Goal: Information Seeking & Learning: Find contact information

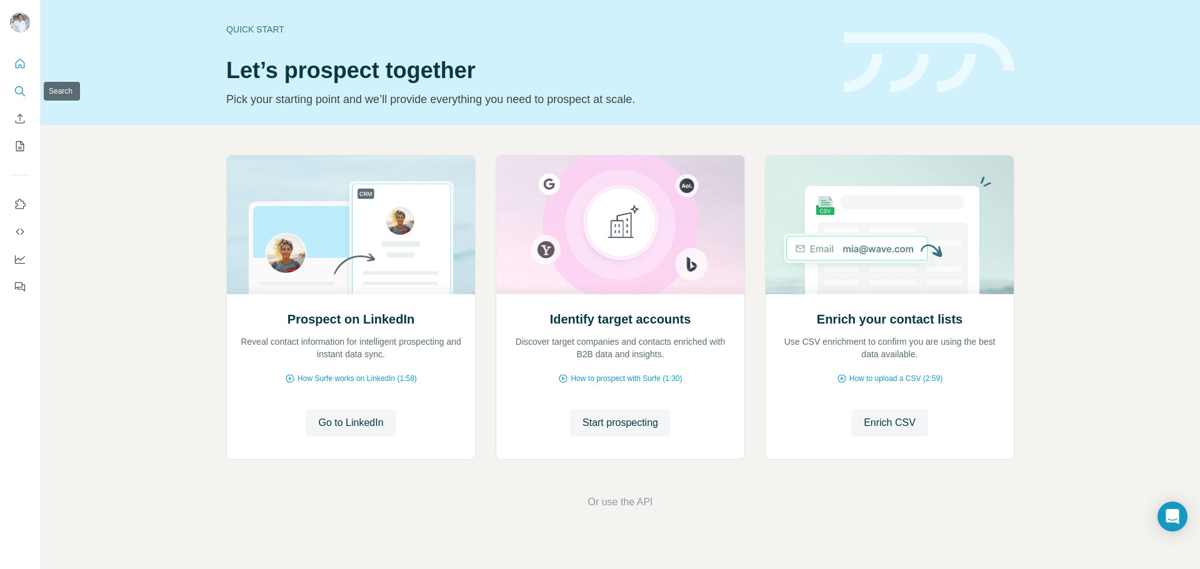
click at [23, 87] on icon "Search" at bounding box center [20, 91] width 12 height 12
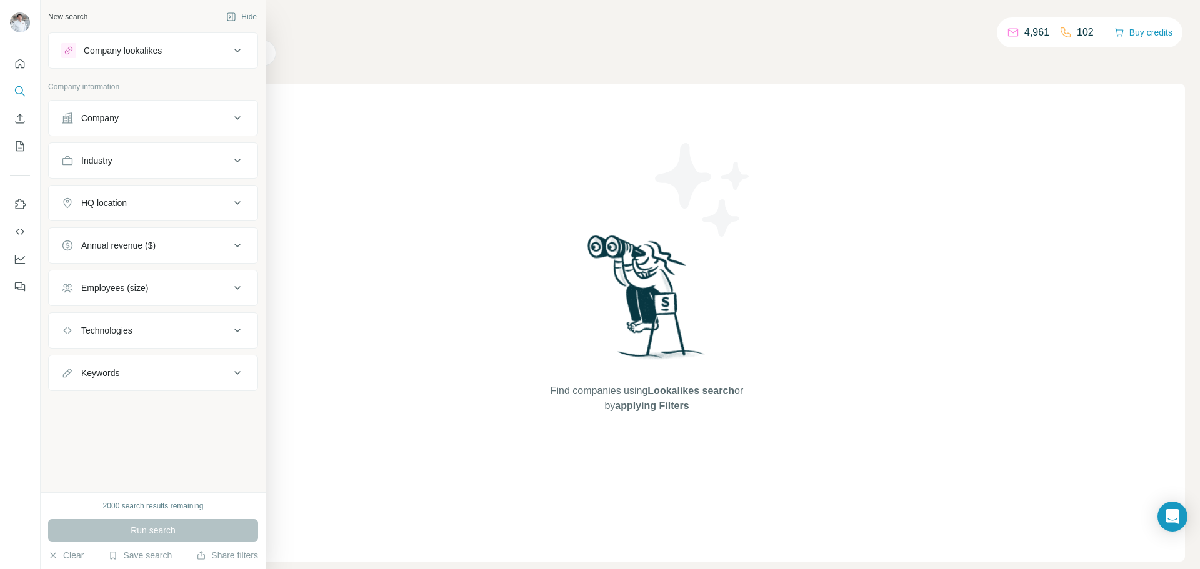
click at [106, 120] on div "Company" at bounding box center [99, 118] width 37 height 12
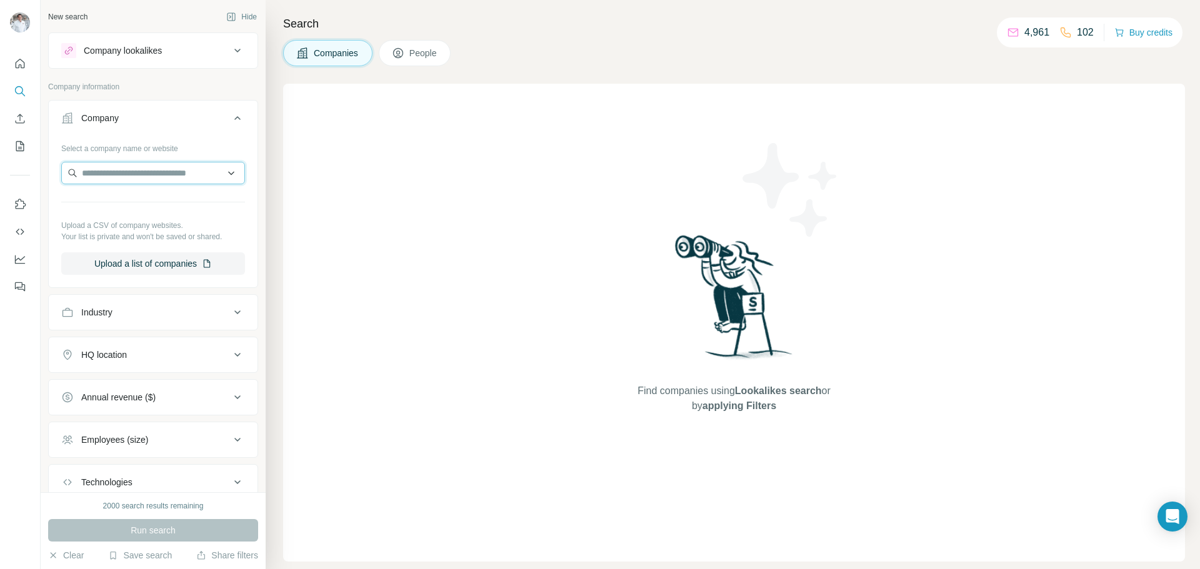
click at [112, 172] on input "text" at bounding box center [153, 173] width 184 height 22
paste input "**********"
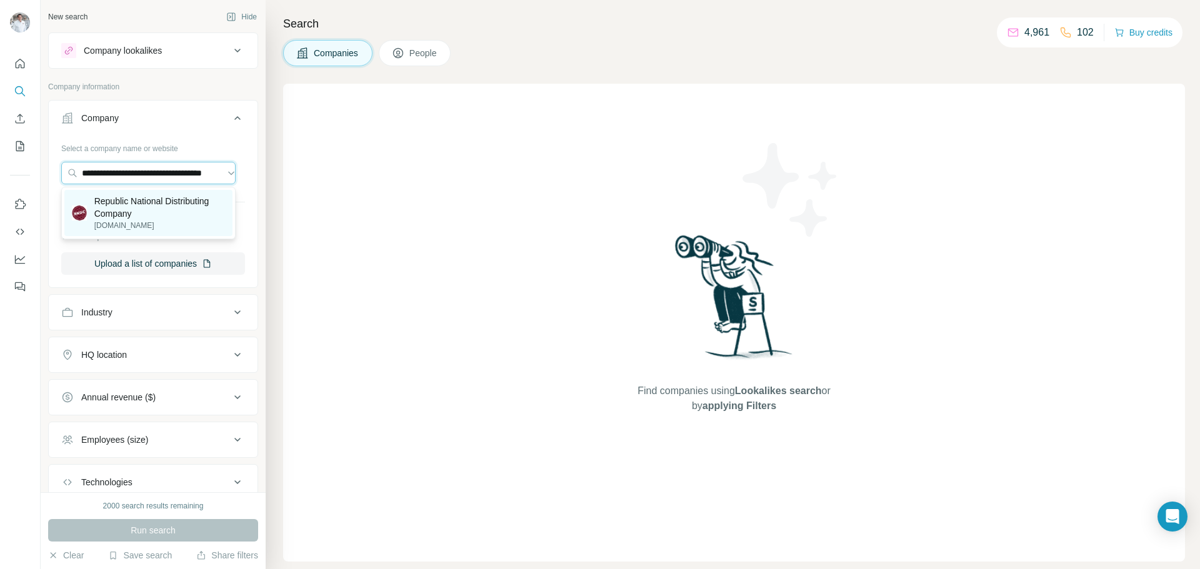
type input "**********"
click at [114, 221] on p "[DOMAIN_NAME]" at bounding box center [159, 225] width 131 height 11
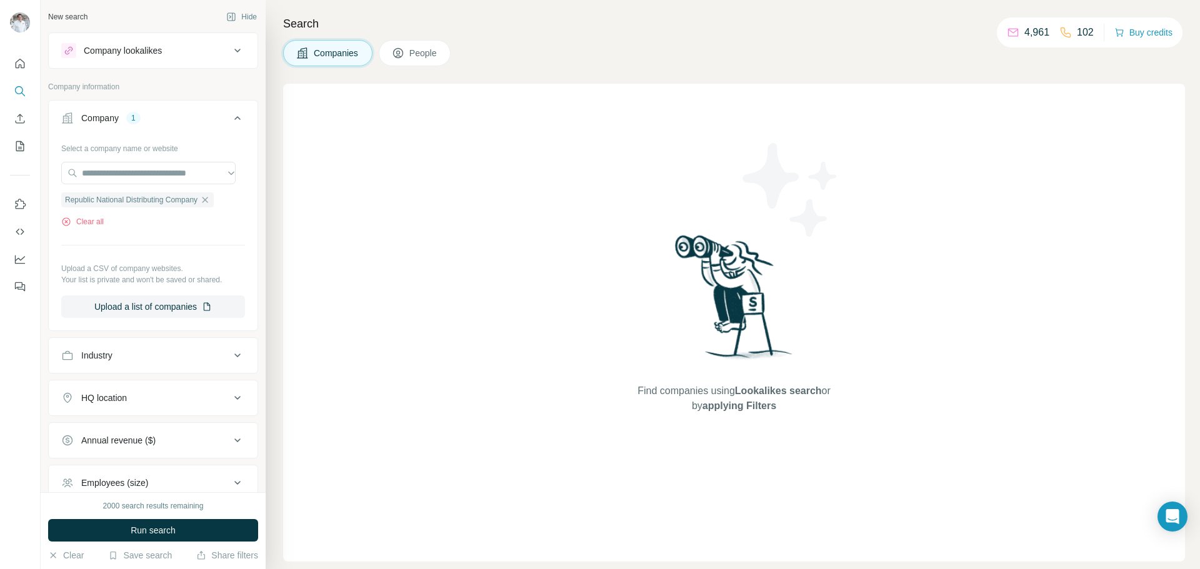
click at [156, 517] on div "2000 search results remaining Run search Clear Save search Share filters" at bounding box center [153, 530] width 225 height 77
click at [157, 529] on span "Run search" at bounding box center [153, 530] width 45 height 12
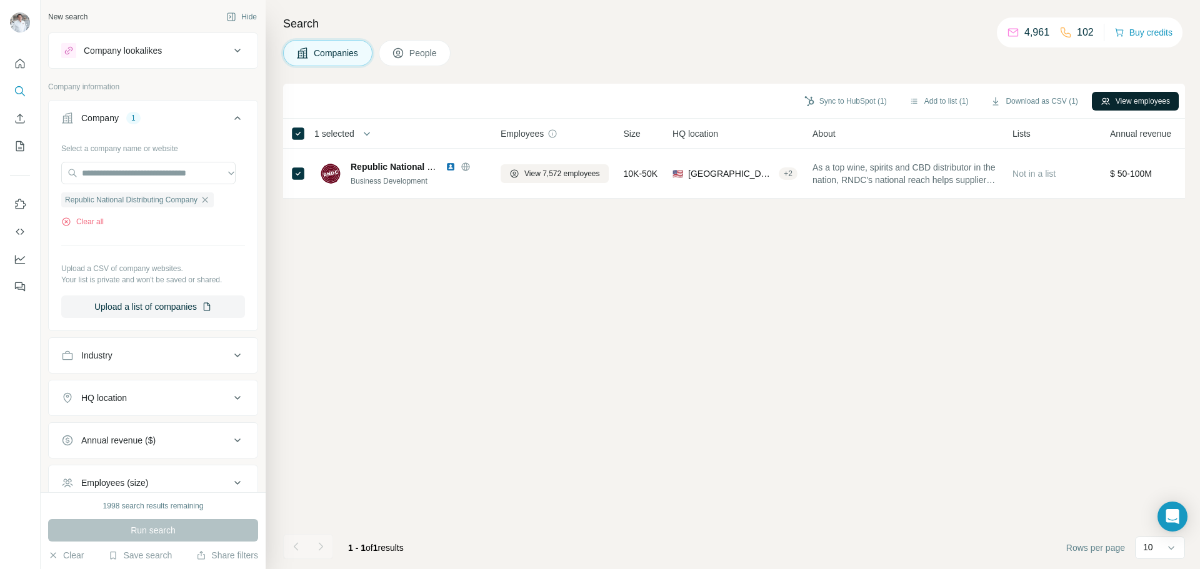
click at [1131, 102] on button "View employees" at bounding box center [1134, 101] width 87 height 19
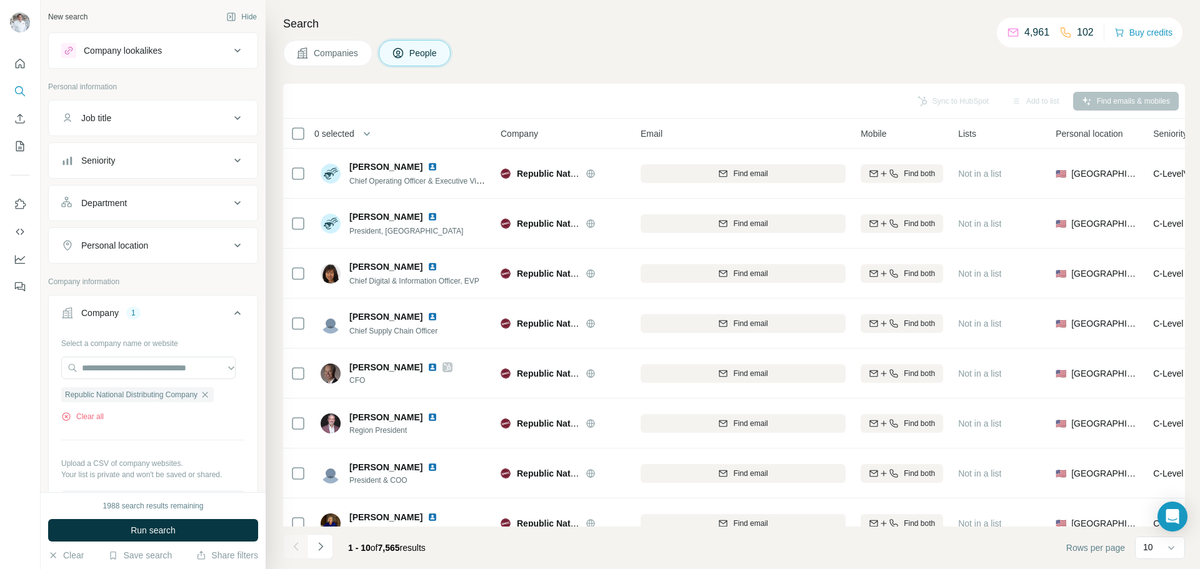
click at [121, 207] on div "Department" at bounding box center [104, 203] width 46 height 12
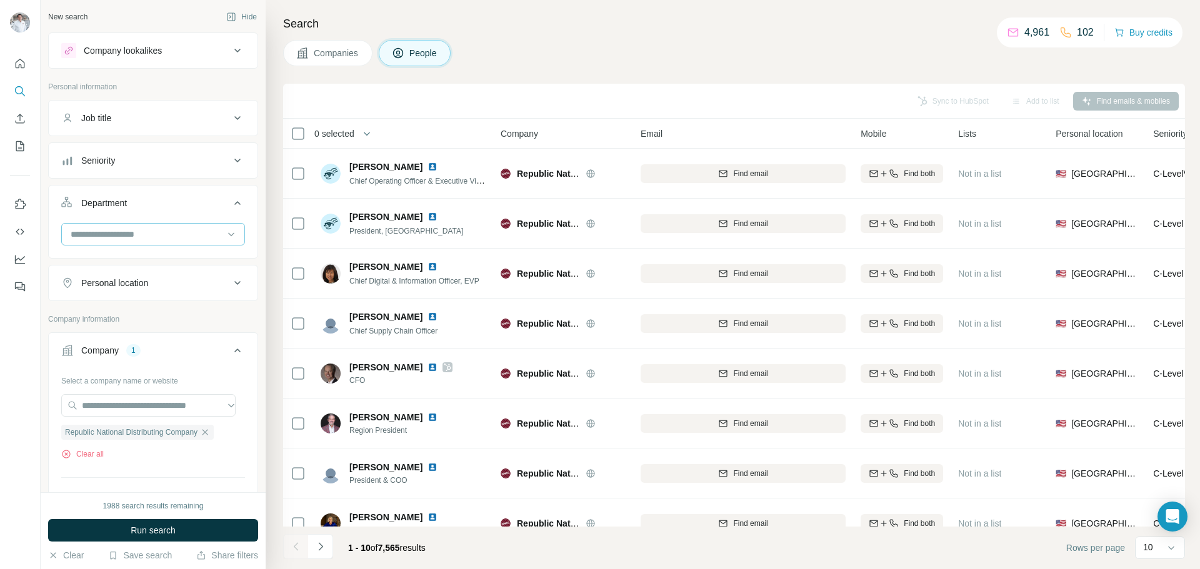
click at [114, 237] on input at bounding box center [146, 234] width 154 height 14
type input "*"
type input "***"
click at [142, 262] on div "Procurement" at bounding box center [148, 262] width 153 height 12
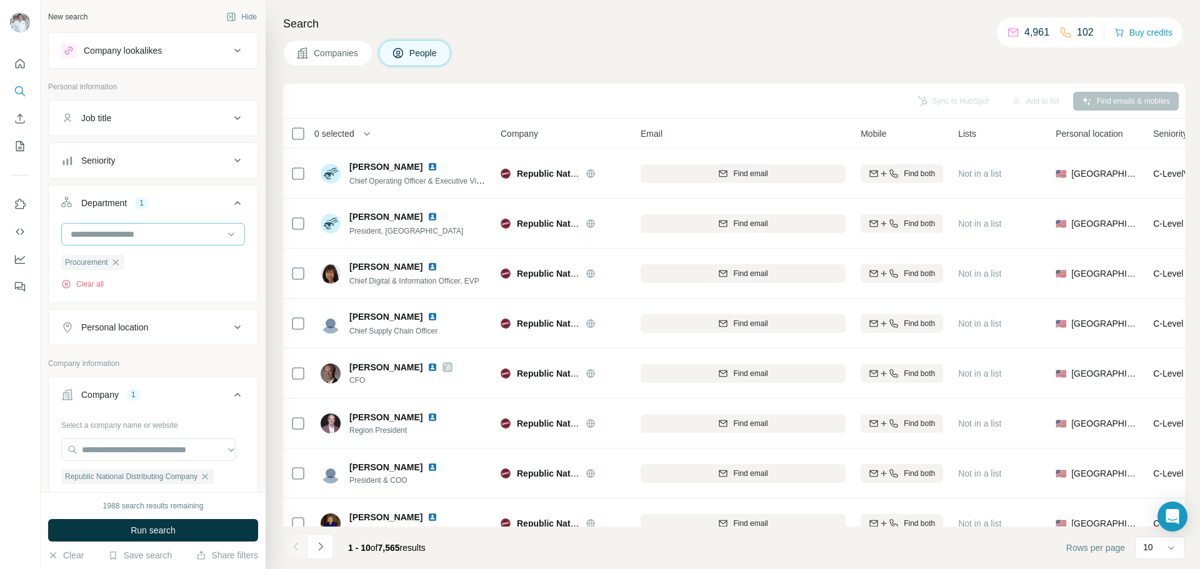
click at [122, 234] on input at bounding box center [146, 234] width 154 height 14
type input "*"
type input "***"
click at [130, 291] on div "Supply Chain" at bounding box center [148, 285] width 153 height 12
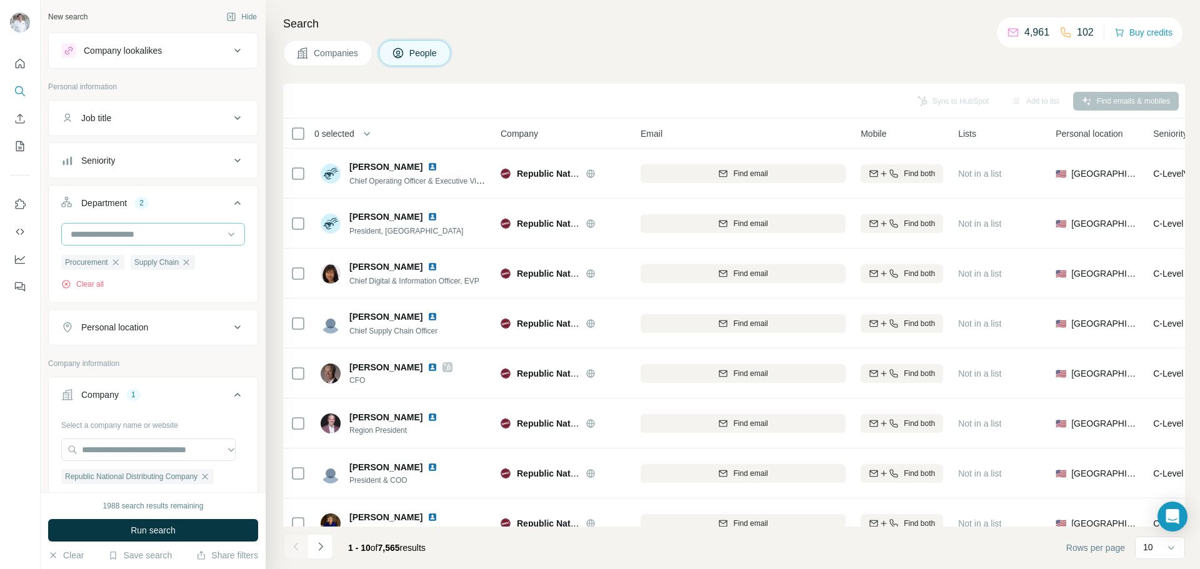
click at [99, 227] on div at bounding box center [146, 234] width 154 height 21
type input "*****"
click at [111, 260] on p "Operations" at bounding box center [93, 262] width 42 height 12
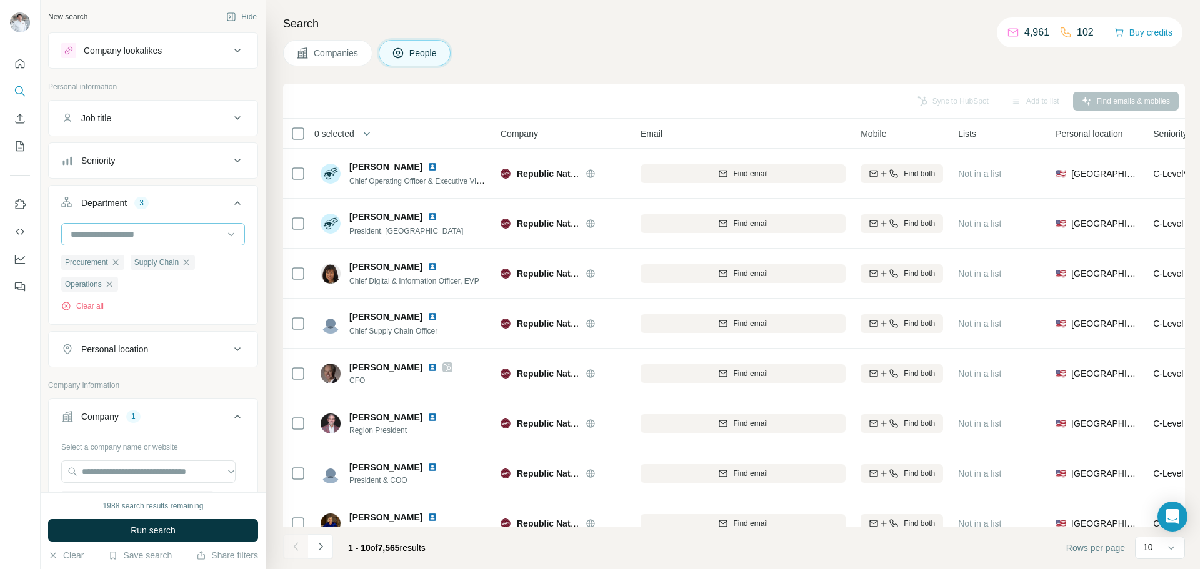
click at [117, 234] on input at bounding box center [146, 234] width 154 height 14
drag, startPoint x: 117, startPoint y: 283, endPoint x: 240, endPoint y: 224, distance: 135.8
click at [240, 226] on body "New search Hide Company lookalikes Personal information Job title Seniority Dep…" at bounding box center [600, 284] width 1200 height 569
click at [190, 295] on div "Founder/Owner" at bounding box center [148, 293] width 153 height 12
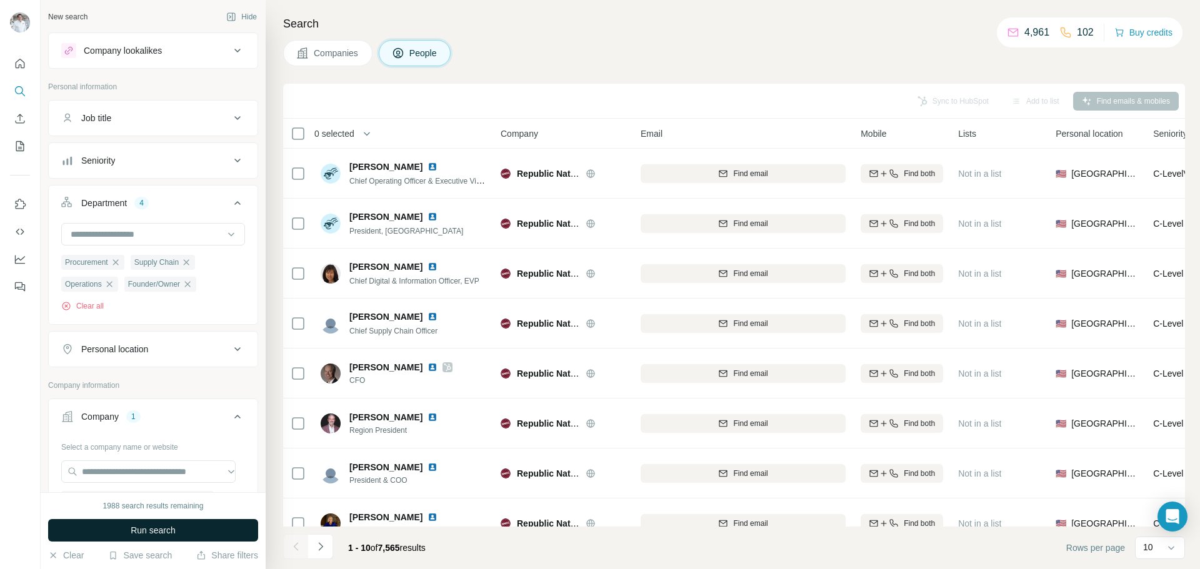
click at [156, 531] on span "Run search" at bounding box center [153, 530] width 45 height 12
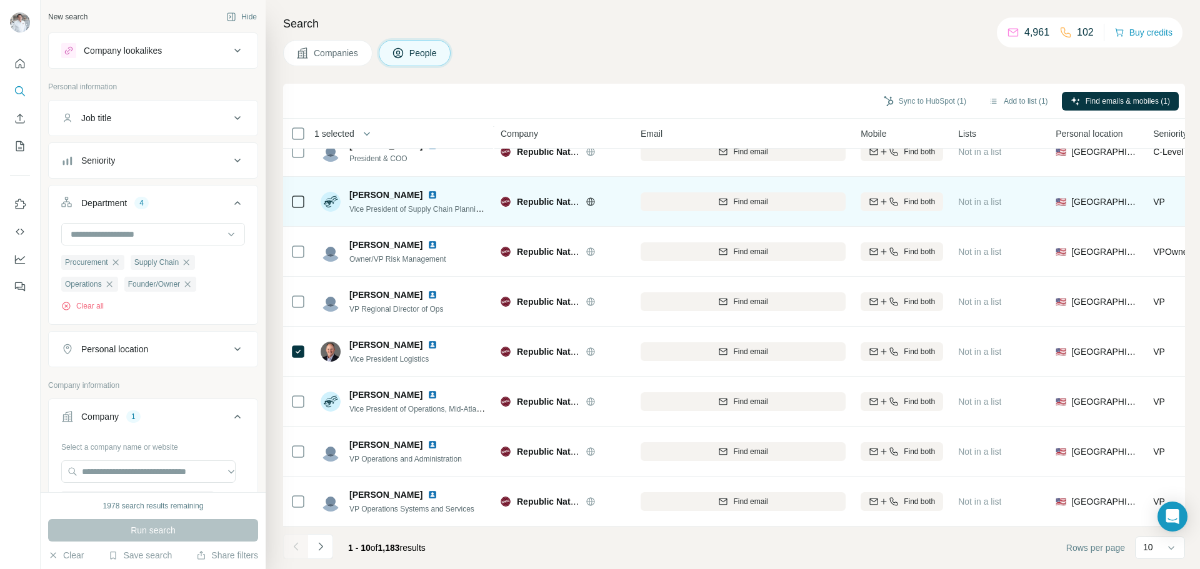
scroll to position [3, 0]
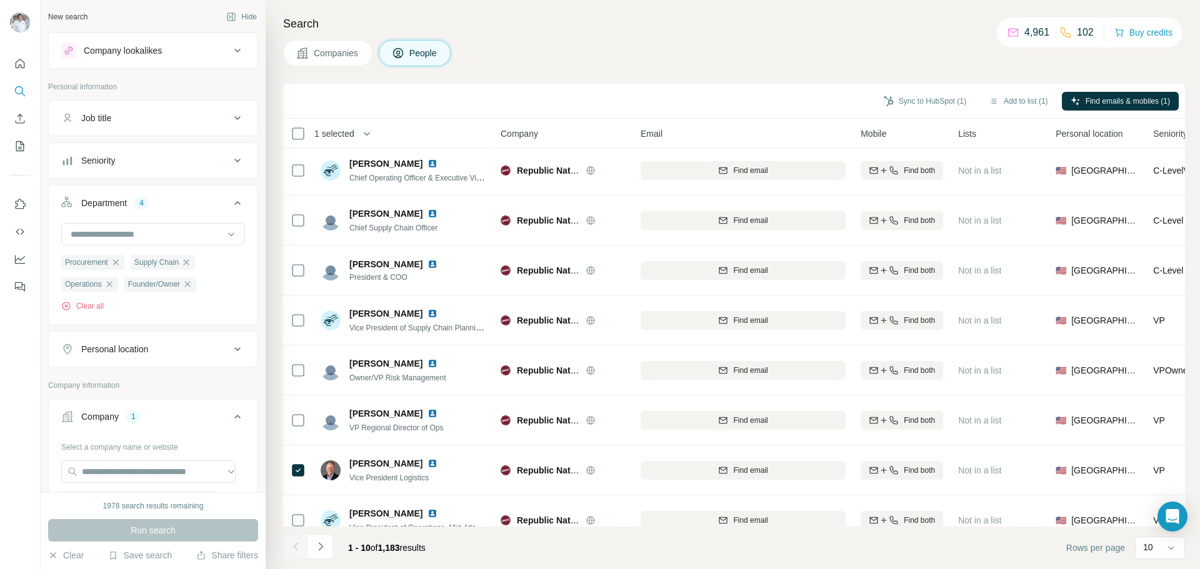
click at [332, 48] on span "Companies" at bounding box center [337, 53] width 46 height 12
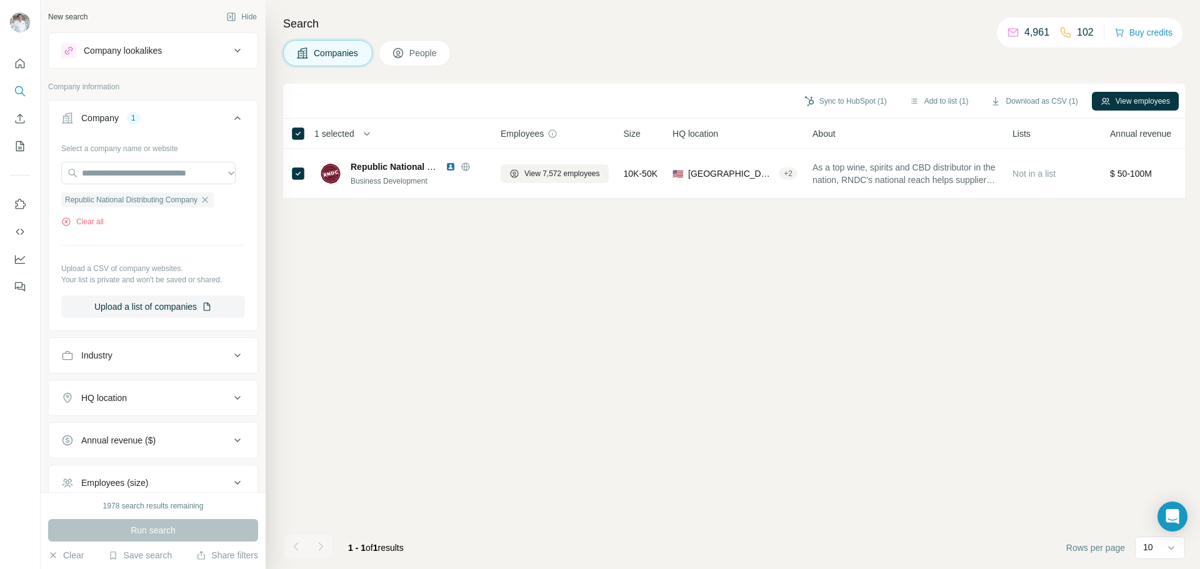
click at [422, 52] on span "People" at bounding box center [423, 53] width 29 height 12
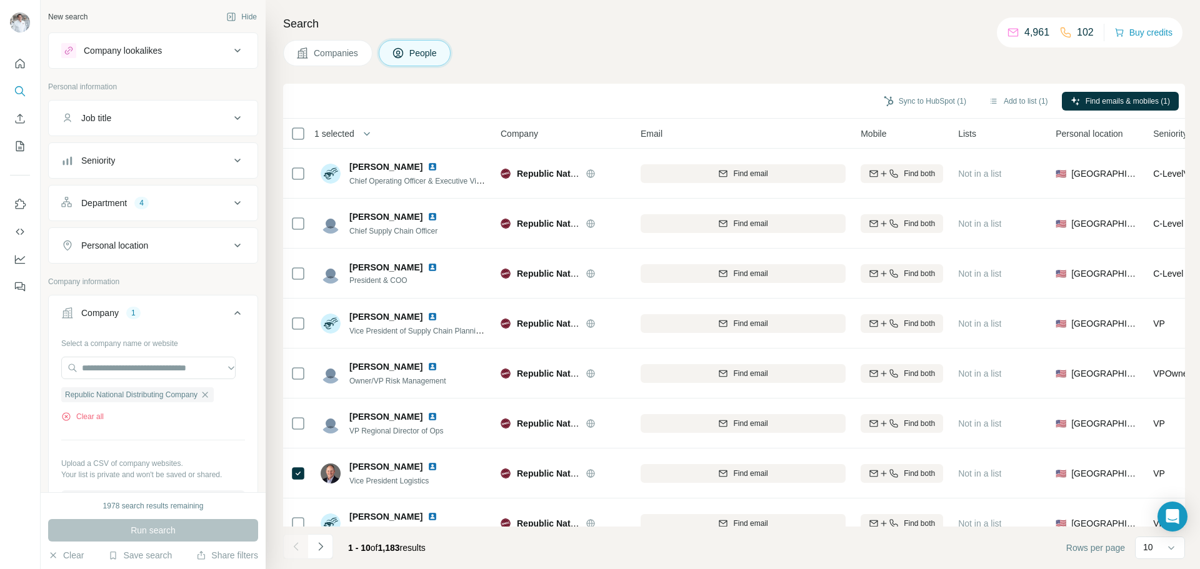
click at [188, 200] on div "Department 4" at bounding box center [145, 203] width 169 height 12
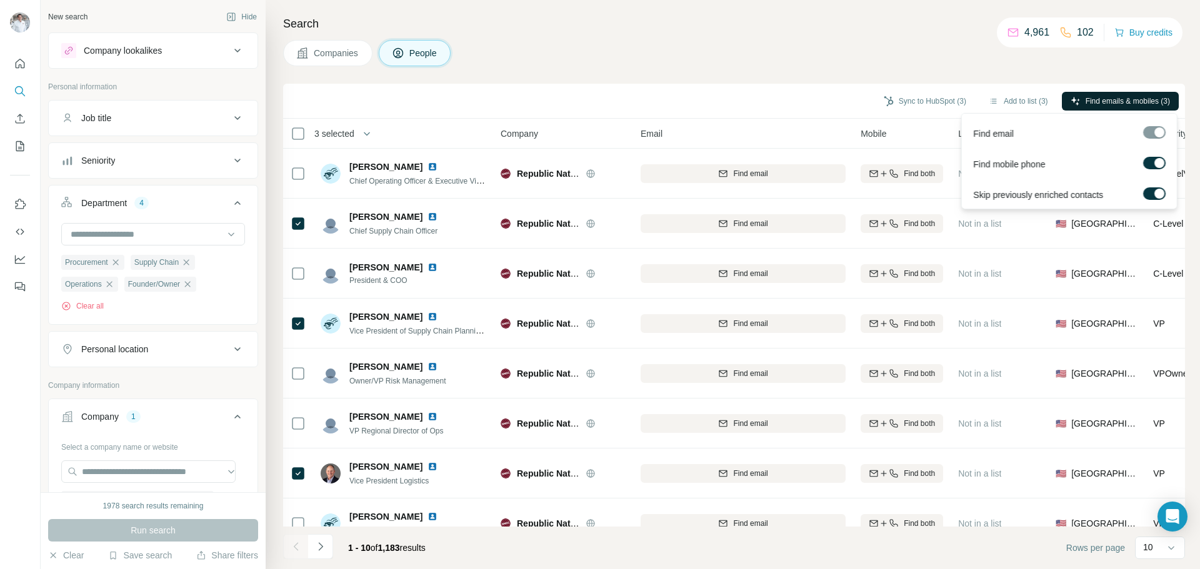
click at [1089, 104] on span "Find emails & mobiles (3)" at bounding box center [1127, 101] width 84 height 11
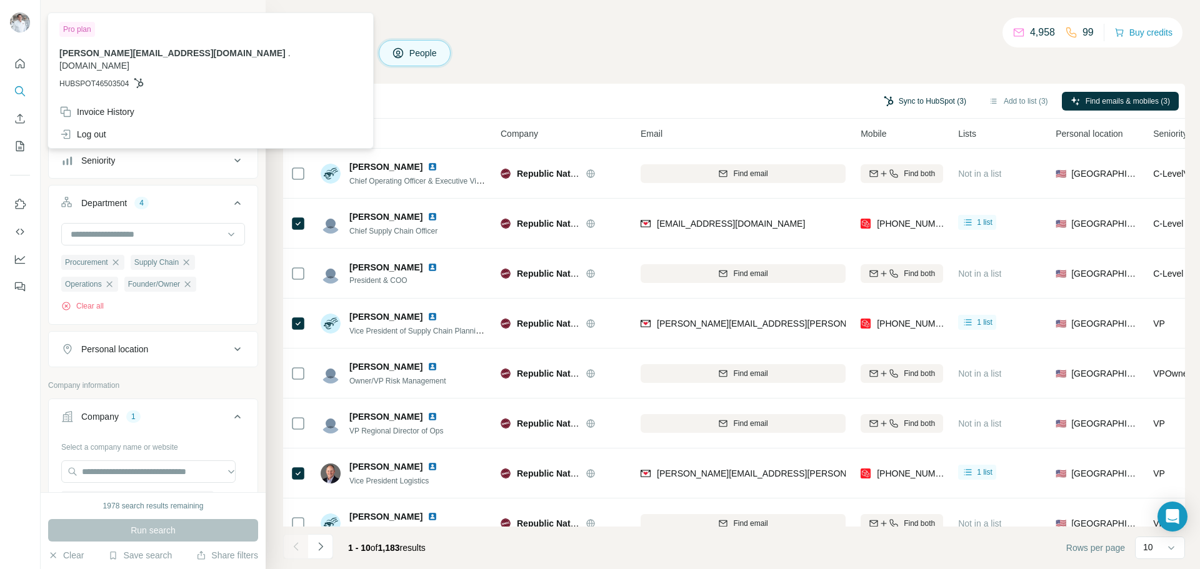
click at [927, 106] on button "Sync to HubSpot (3)" at bounding box center [925, 101] width 100 height 19
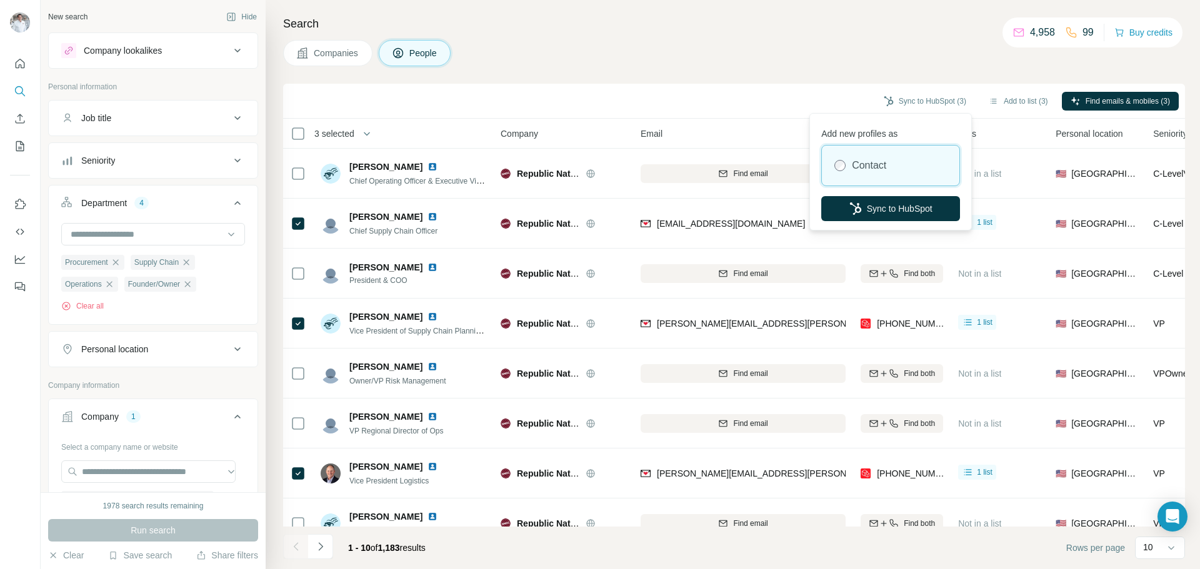
click at [893, 162] on div "Contact" at bounding box center [890, 166] width 137 height 40
click at [882, 203] on button "Sync to HubSpot" at bounding box center [890, 208] width 139 height 25
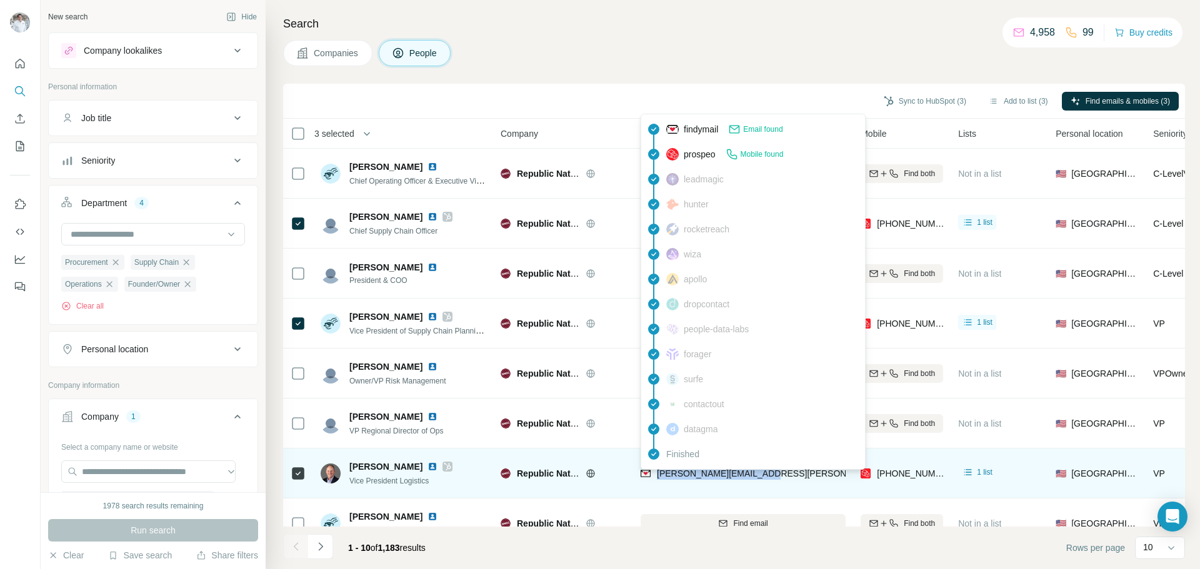
drag, startPoint x: 742, startPoint y: 474, endPoint x: 655, endPoint y: 474, distance: 87.5
click at [655, 474] on div "[PERSON_NAME][EMAIL_ADDRESS][PERSON_NAME][DOMAIN_NAME]" at bounding box center [742, 473] width 205 height 34
copy span "[PERSON_NAME][EMAIL_ADDRESS][PERSON_NAME][DOMAIN_NAME]"
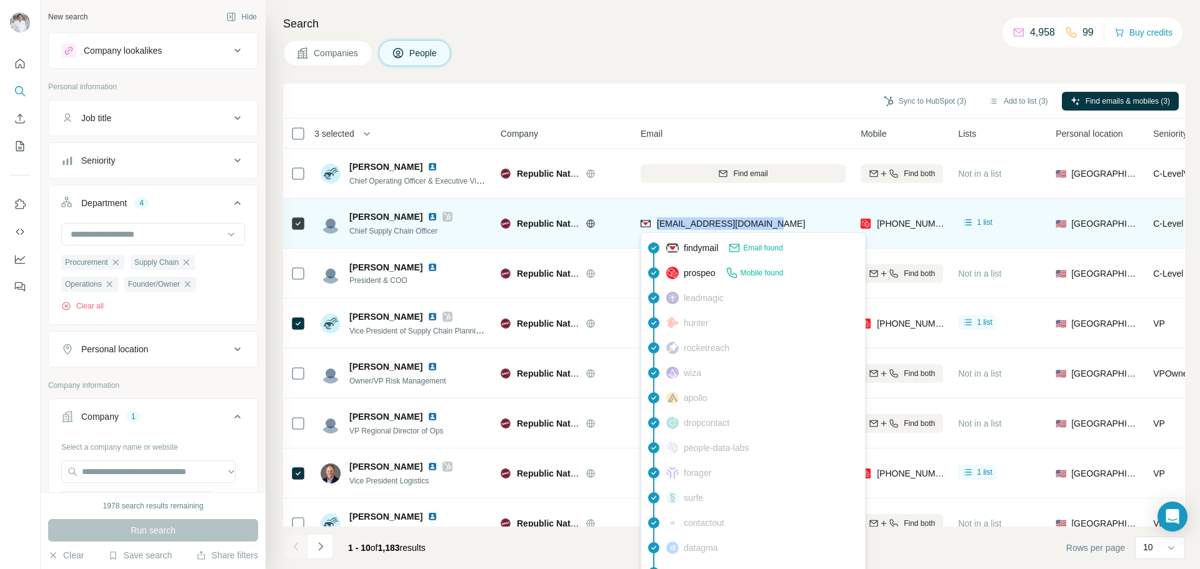
drag, startPoint x: 780, startPoint y: 221, endPoint x: 659, endPoint y: 223, distance: 121.8
click at [659, 223] on div "[EMAIL_ADDRESS][DOMAIN_NAME]" at bounding box center [742, 223] width 205 height 34
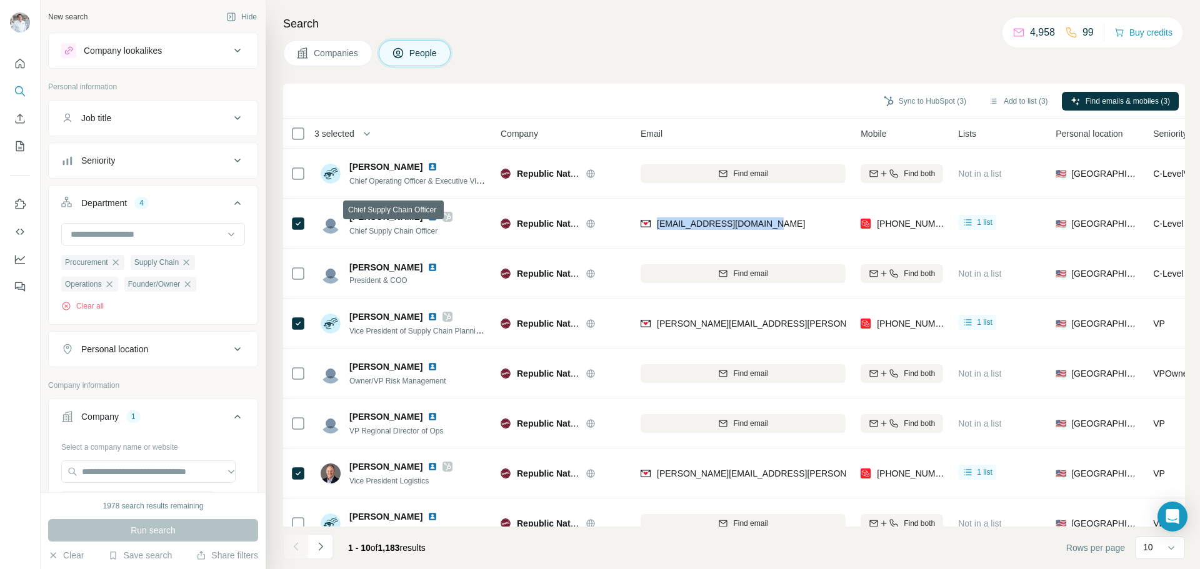
copy span "[EMAIL_ADDRESS][DOMAIN_NAME]"
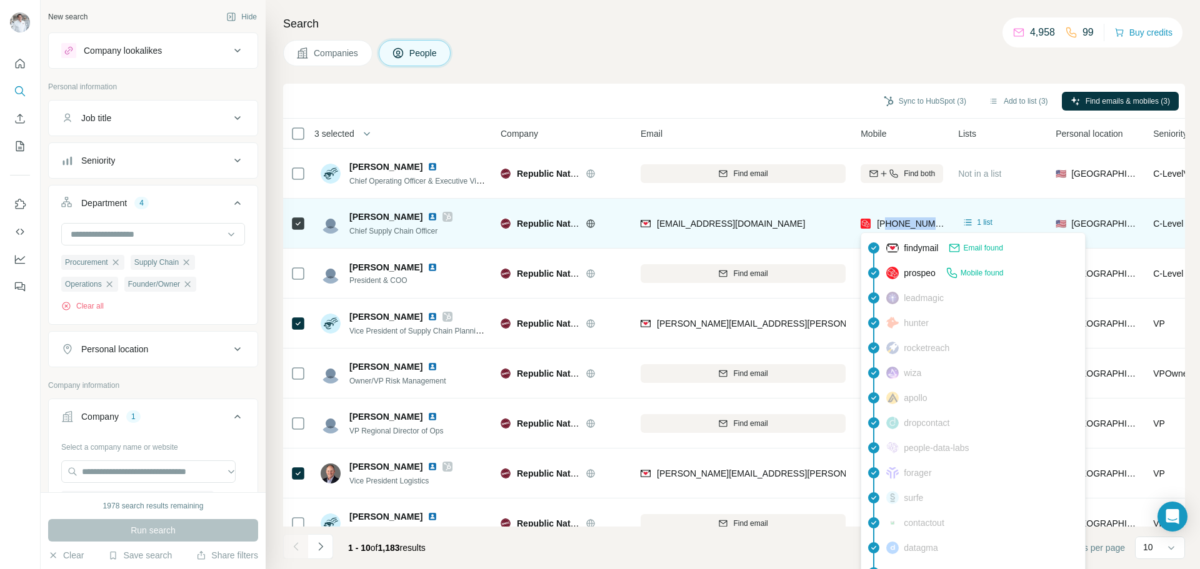
drag, startPoint x: 941, startPoint y: 225, endPoint x: 885, endPoint y: 227, distance: 55.7
click at [885, 227] on div "[PHONE_NUMBER]" at bounding box center [901, 223] width 82 height 34
copy span "6263478754"
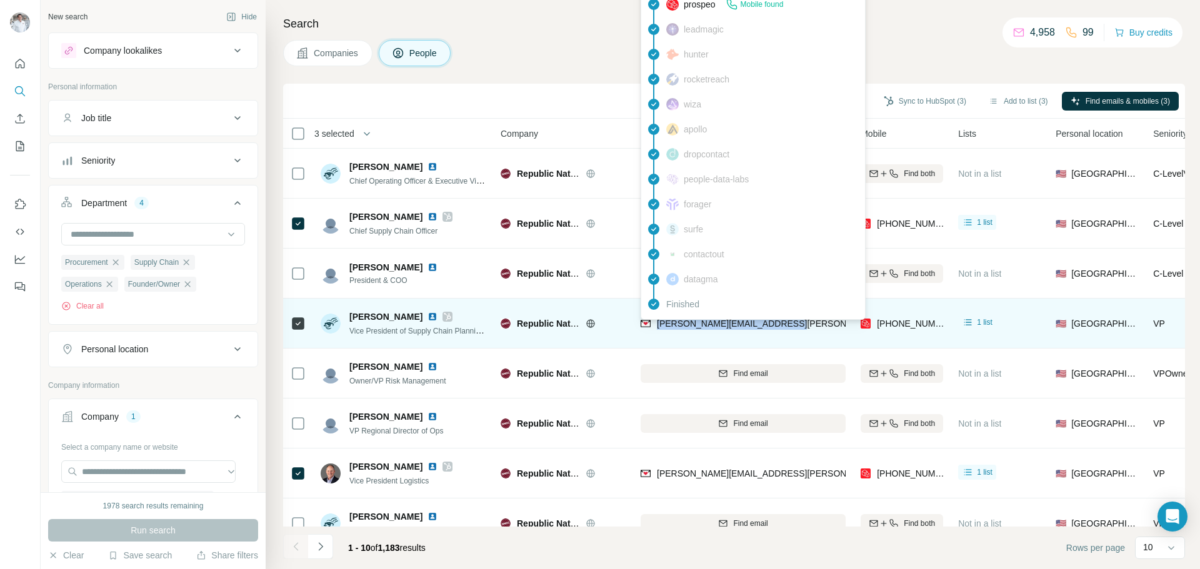
drag, startPoint x: 793, startPoint y: 321, endPoint x: 657, endPoint y: 324, distance: 135.6
click at [657, 324] on div "[PERSON_NAME][EMAIL_ADDRESS][PERSON_NAME][DOMAIN_NAME]" at bounding box center [742, 323] width 205 height 34
copy span "[PERSON_NAME][EMAIL_ADDRESS][PERSON_NAME][DOMAIN_NAME]"
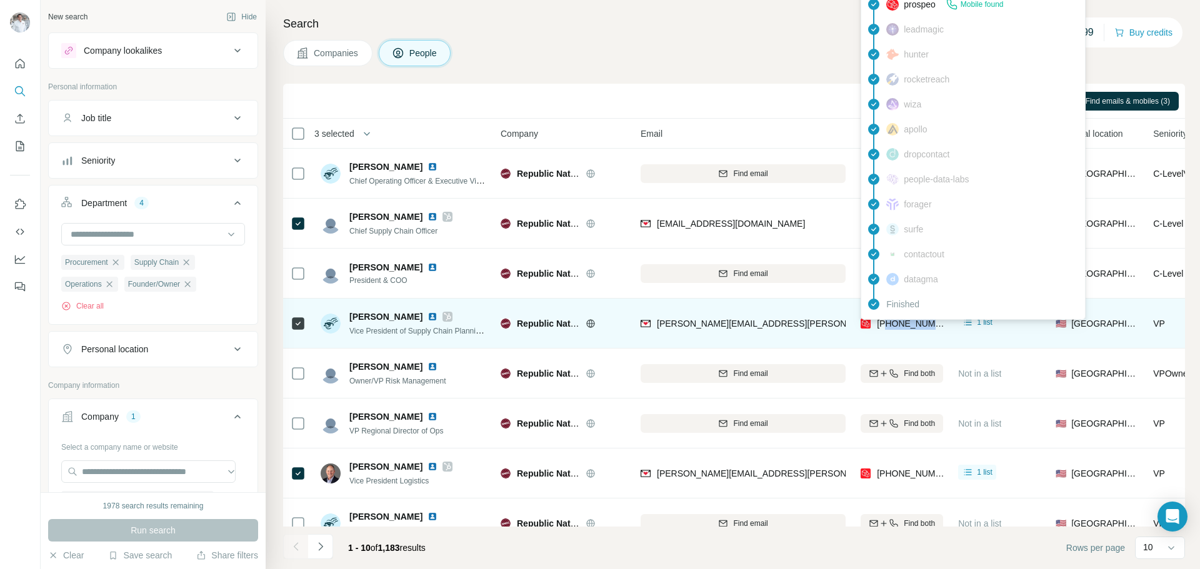
drag, startPoint x: 925, startPoint y: 323, endPoint x: 885, endPoint y: 324, distance: 40.0
click at [885, 324] on td "[PHONE_NUMBER]" at bounding box center [901, 324] width 97 height 50
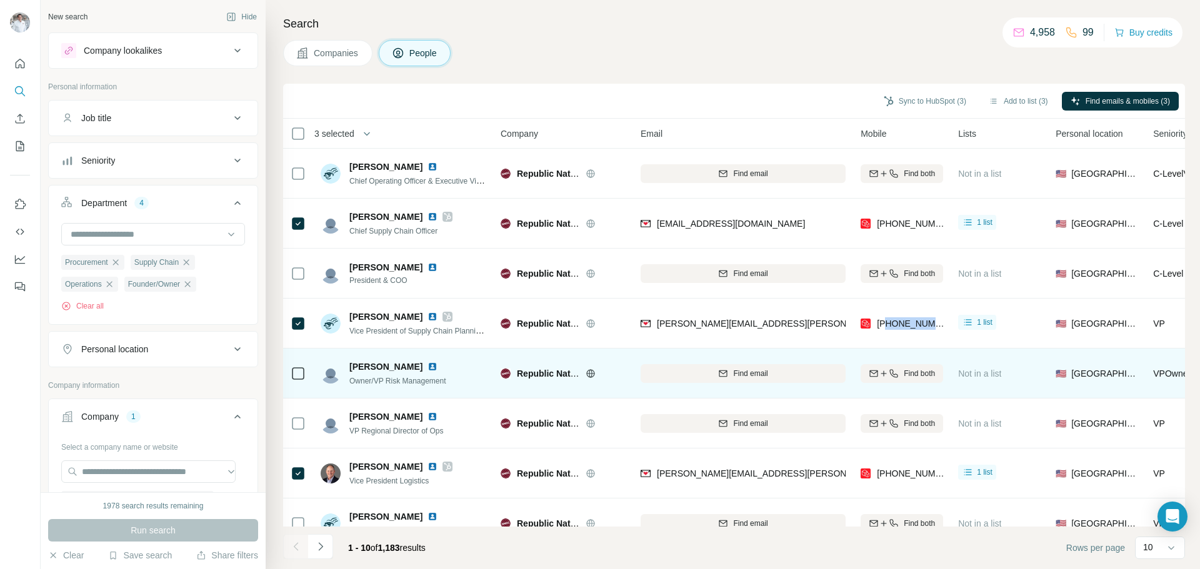
copy span "7703520980"
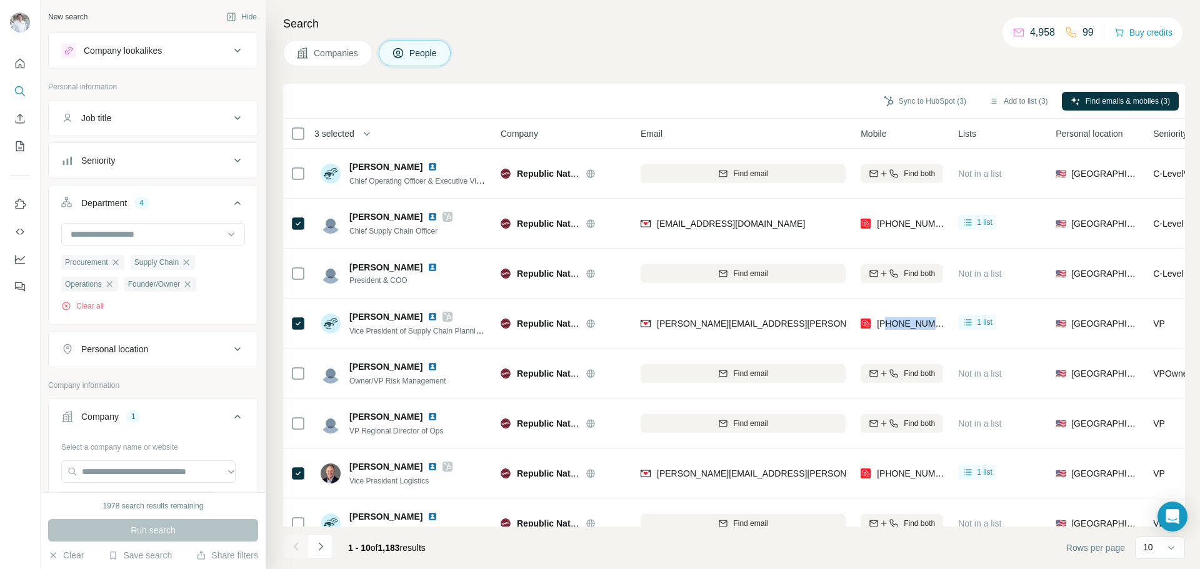
click at [347, 57] on span "Companies" at bounding box center [337, 53] width 46 height 12
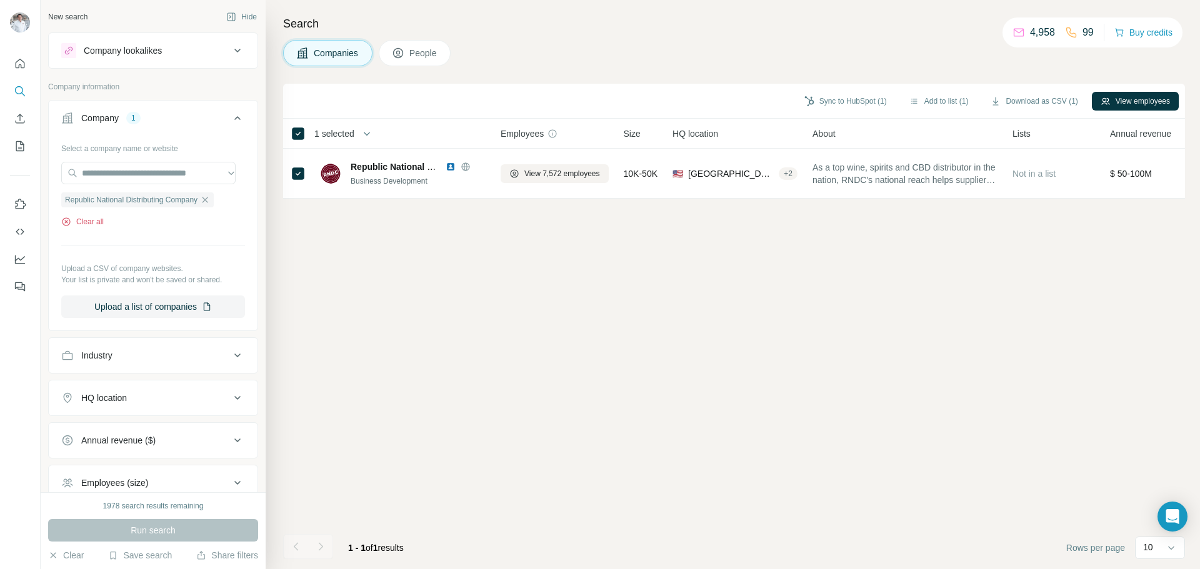
click at [89, 222] on button "Clear all" at bounding box center [82, 221] width 42 height 11
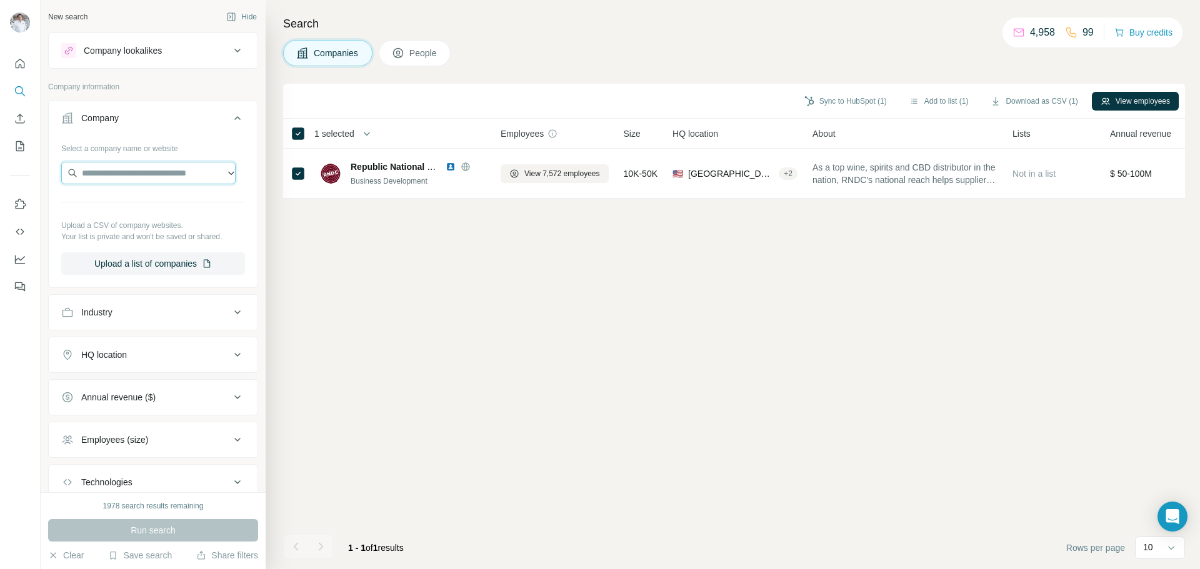
click at [121, 177] on input "text" at bounding box center [148, 173] width 174 height 22
paste input "**********"
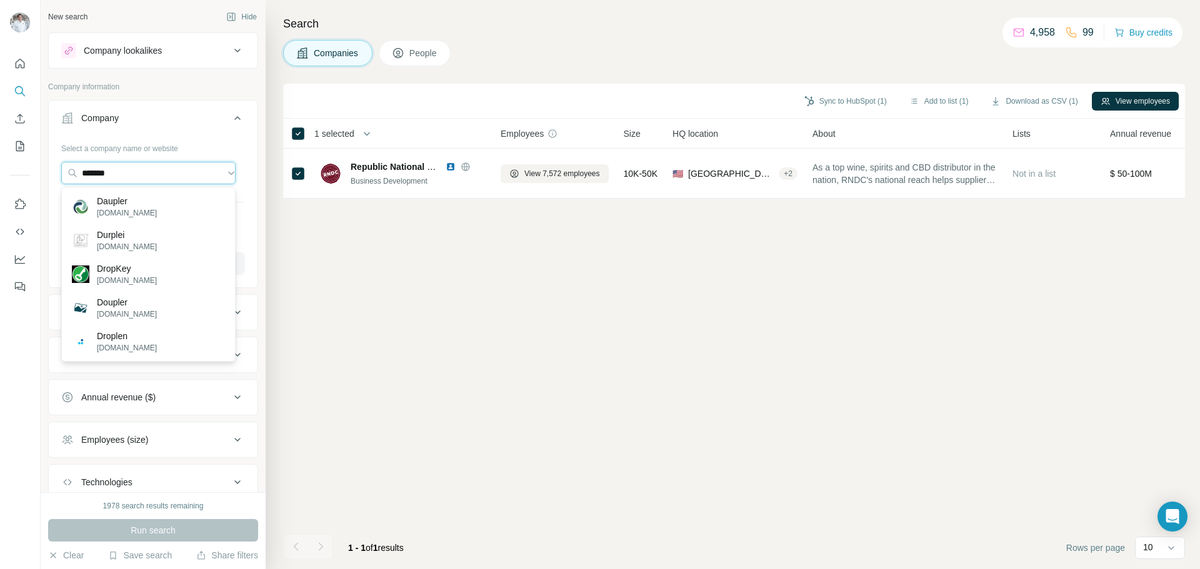
type input "*******"
click at [317, 56] on span "Companies" at bounding box center [337, 53] width 46 height 12
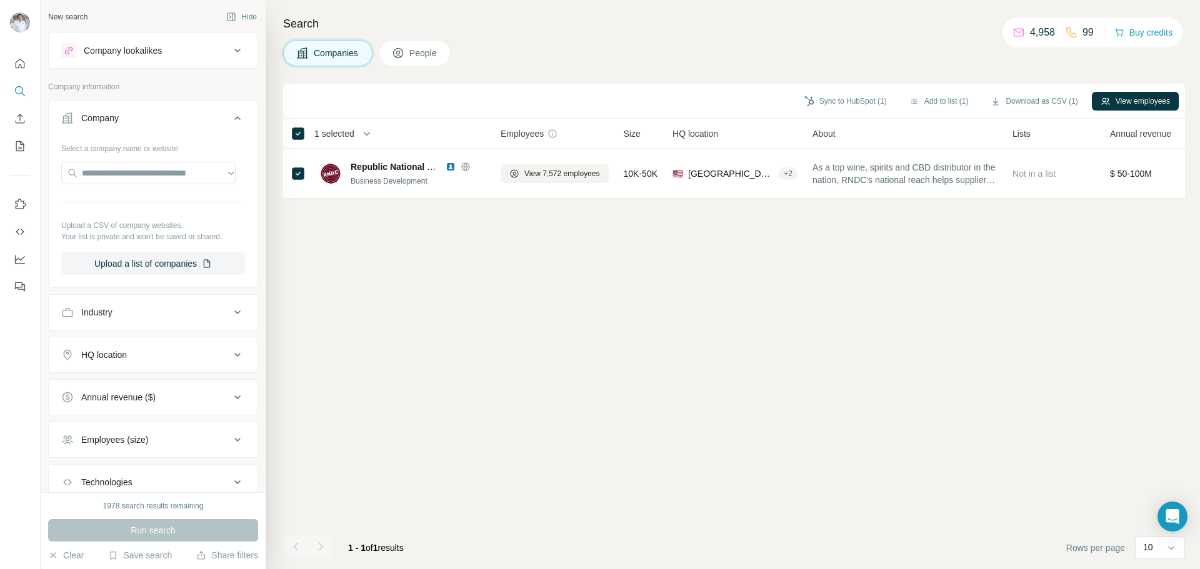
click at [299, 256] on div "Sync to HubSpot (1) Add to list (1) Download as CSV (1) View employees 1 select…" at bounding box center [734, 326] width 902 height 485
click at [98, 152] on div "Select a company name or website" at bounding box center [153, 146] width 184 height 16
click at [96, 126] on button "Company" at bounding box center [153, 120] width 209 height 35
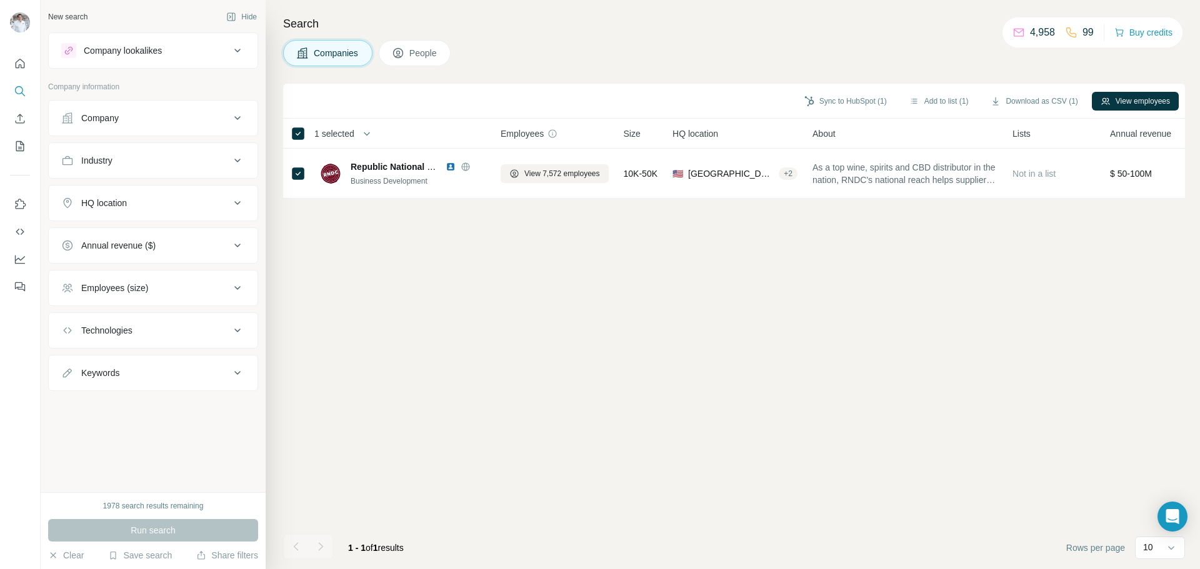
click at [103, 121] on div "Company" at bounding box center [99, 118] width 37 height 12
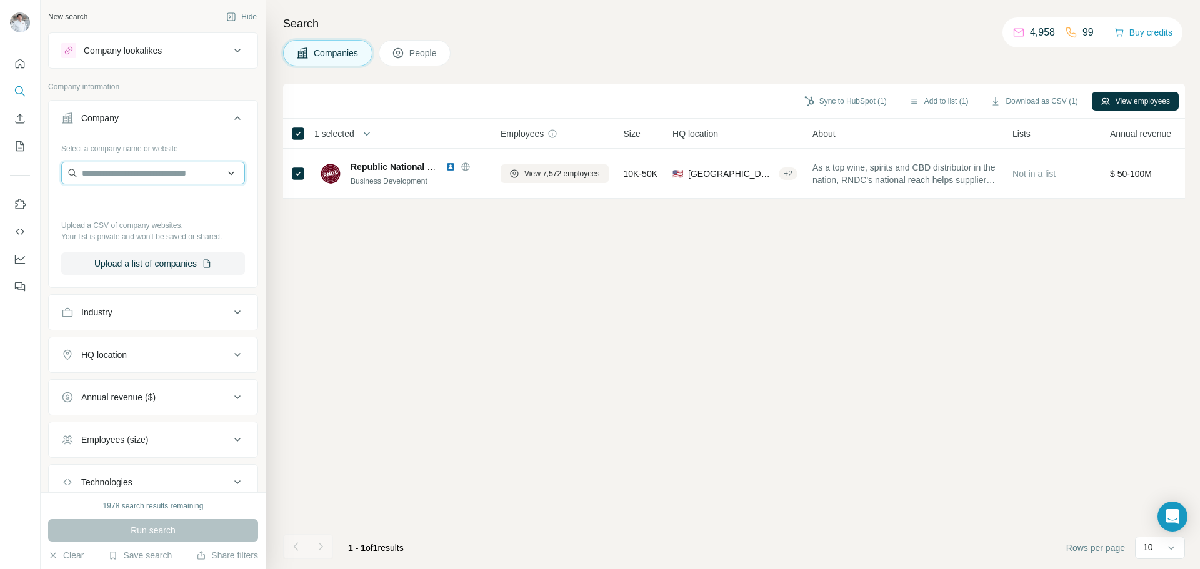
click at [97, 174] on input "text" at bounding box center [153, 173] width 184 height 22
type input "**********"
click at [141, 214] on p "[DOMAIN_NAME]" at bounding box center [129, 212] width 64 height 11
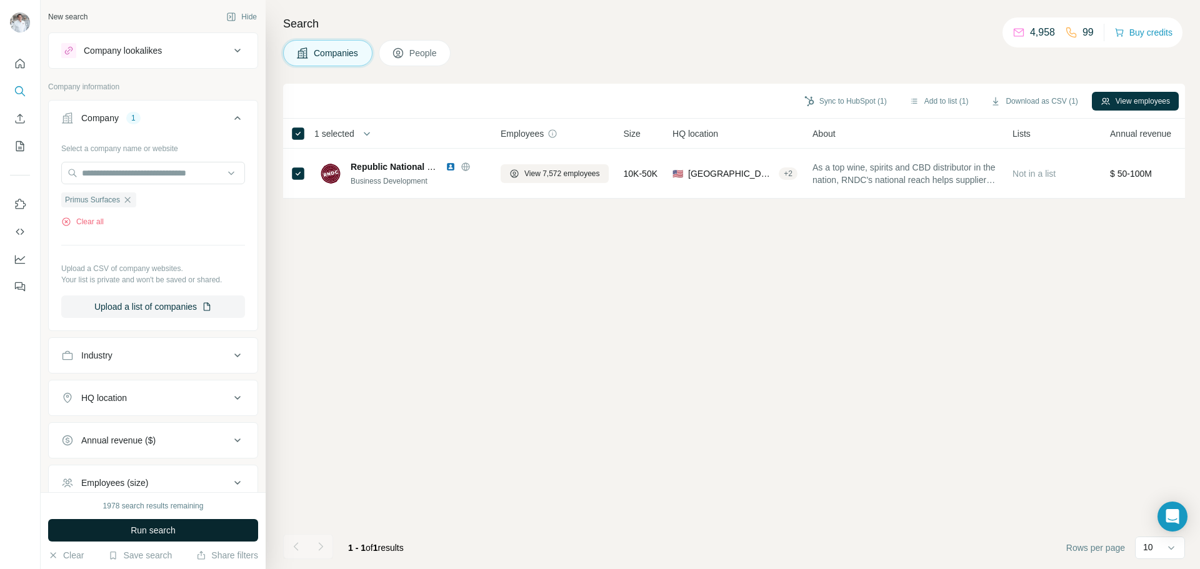
click at [140, 535] on span "Run search" at bounding box center [153, 530] width 45 height 12
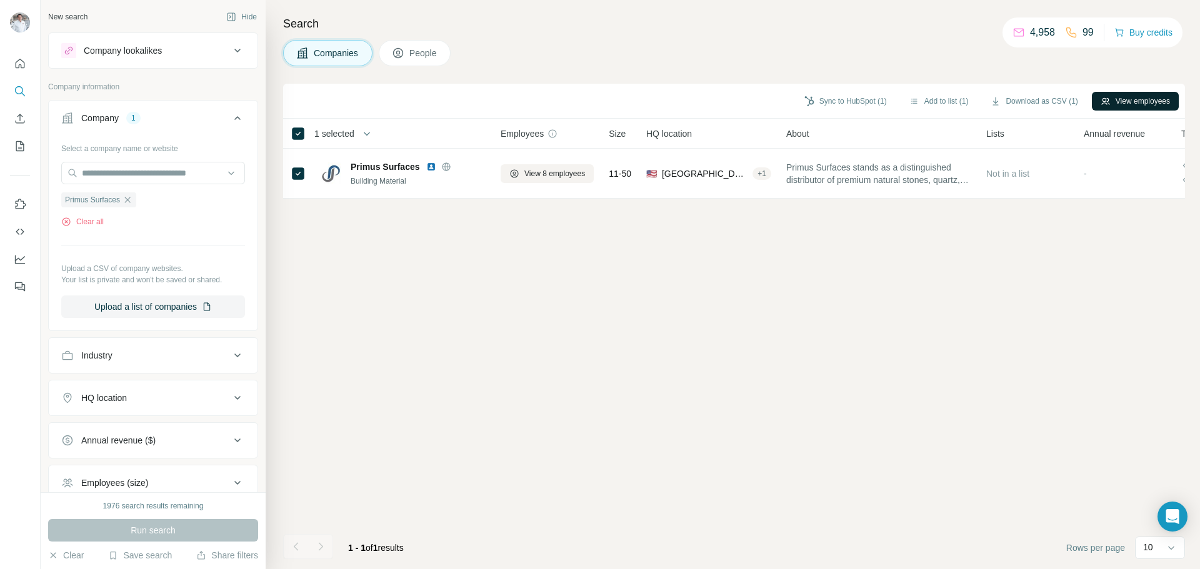
click at [1108, 102] on button "View employees" at bounding box center [1134, 101] width 87 height 19
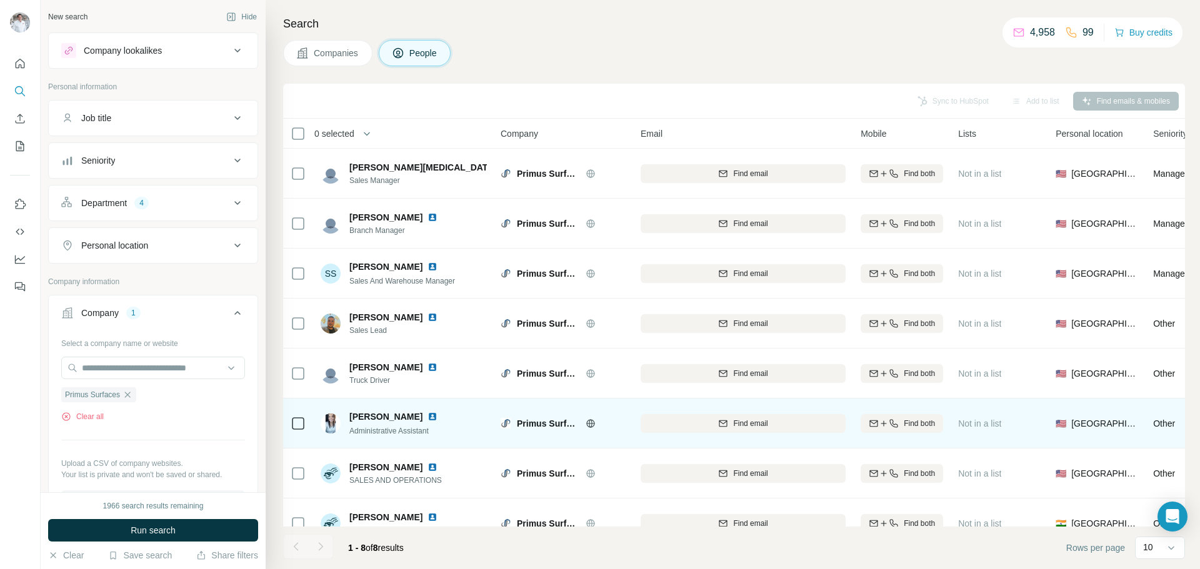
scroll to position [28, 0]
